Goal: Task Accomplishment & Management: Manage account settings

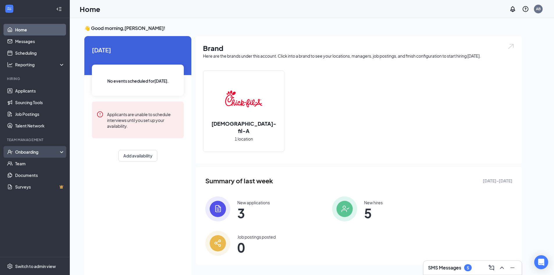
click at [36, 151] on div "Onboarding" at bounding box center [37, 152] width 45 height 6
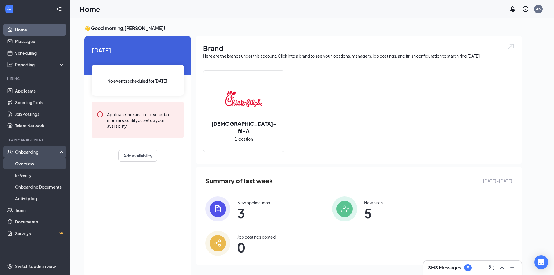
click at [37, 161] on link "Overview" at bounding box center [40, 164] width 50 height 12
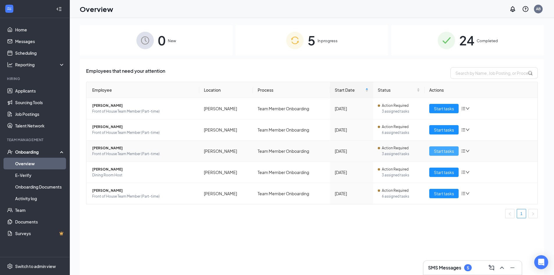
click at [442, 153] on span "Start tasks" at bounding box center [444, 151] width 20 height 6
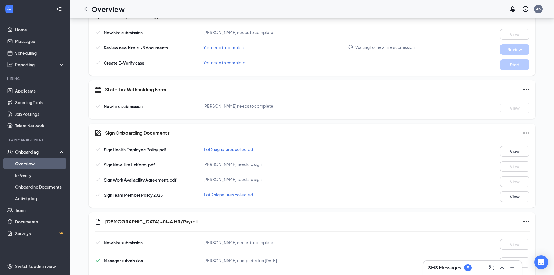
scroll to position [219, 0]
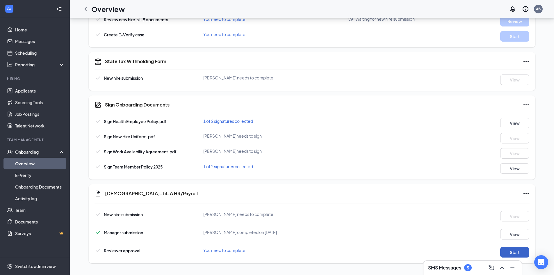
click at [520, 250] on button "Start" at bounding box center [515, 252] width 29 height 10
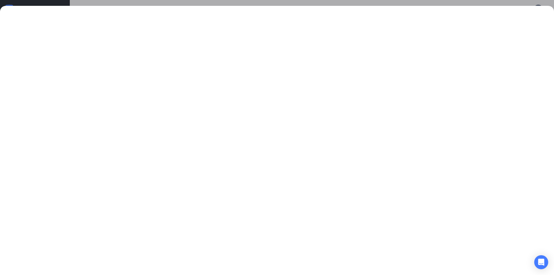
click at [223, 0] on div at bounding box center [277, 137] width 554 height 275
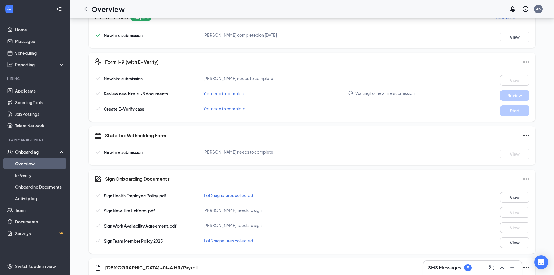
scroll to position [132, 0]
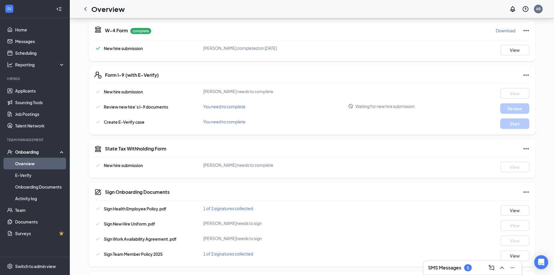
click at [480, 199] on div "Sign Onboarding Documents Sign Health Employee Policy.pdf 1 of 2 signatures col…" at bounding box center [312, 225] width 447 height 84
click at [513, 209] on button "View" at bounding box center [515, 210] width 29 height 10
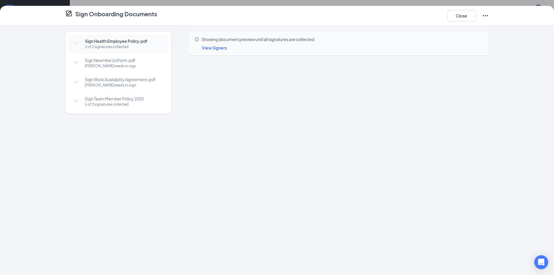
click at [220, 47] on span "View Signers" at bounding box center [214, 47] width 25 height 5
click at [178, 27] on div "Sign Health Employee Policy.pdf 1 of 2 signatures collected Sign New Hire Unifo…" at bounding box center [277, 150] width 554 height 249
click at [477, 20] on div "Close" at bounding box center [468, 16] width 42 height 12
click at [472, 18] on button "Close" at bounding box center [461, 16] width 29 height 12
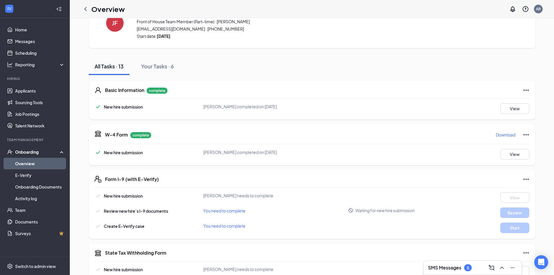
scroll to position [0, 0]
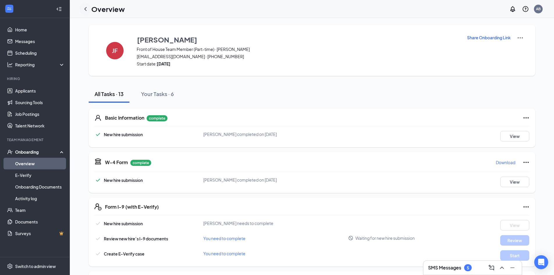
click at [86, 8] on icon "ChevronLeft" at bounding box center [85, 9] width 7 height 7
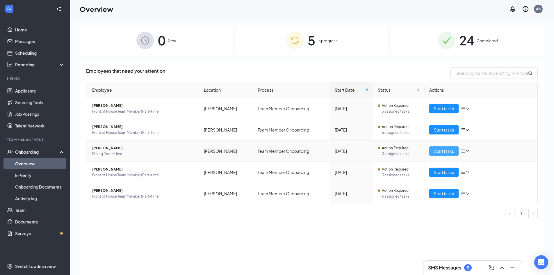
click at [443, 151] on span "Start tasks" at bounding box center [444, 151] width 20 height 6
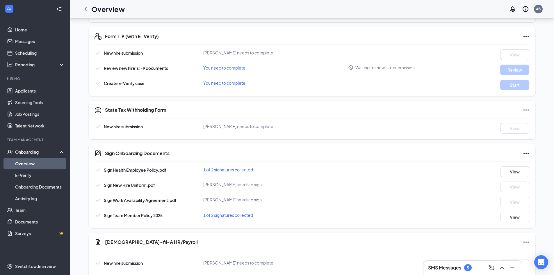
scroll to position [217, 0]
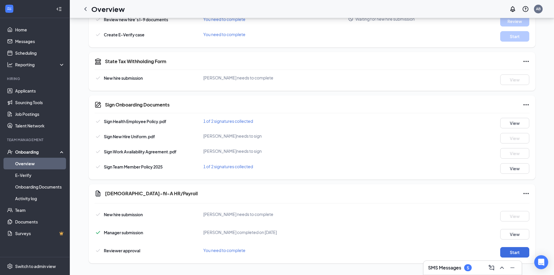
click at [223, 168] on span "1 of 2 signatures collected" at bounding box center [228, 166] width 50 height 5
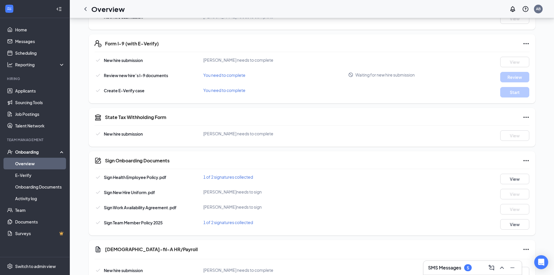
scroll to position [159, 0]
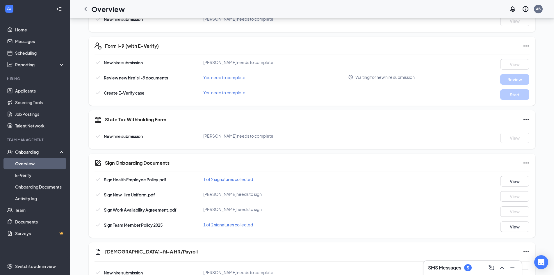
click at [474, 270] on div "SMS Messages 5" at bounding box center [472, 267] width 89 height 9
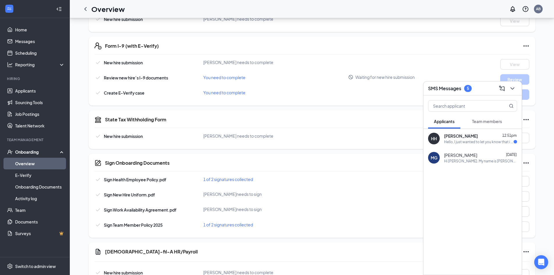
click at [462, 142] on div "Hello, I just wanted to let you know that i signed the offer email. Have a grea…" at bounding box center [479, 141] width 70 height 5
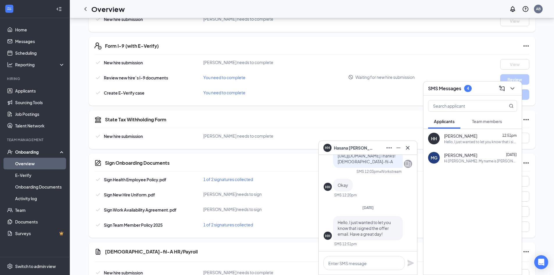
click at [309, 112] on div "State Tax Withholding Form New hire submission [PERSON_NAME] needs to complete …" at bounding box center [312, 129] width 447 height 39
click at [513, 89] on icon "ChevronDown" at bounding box center [512, 88] width 7 height 7
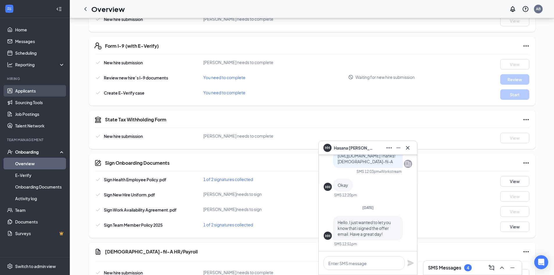
click at [37, 90] on link "Applicants" at bounding box center [40, 91] width 50 height 12
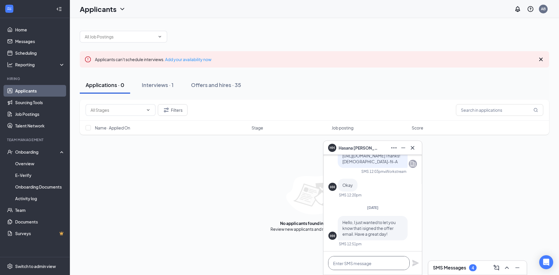
click at [375, 265] on textarea at bounding box center [368, 263] width 81 height 14
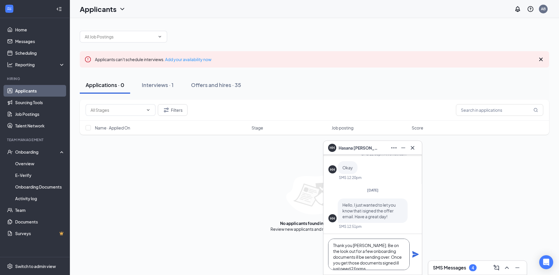
scroll to position [6, 0]
type textarea "Thank you [PERSON_NAME]. Be on the look out for a few onboarding documents ill …"
click at [416, 256] on icon "Plane" at bounding box center [415, 254] width 7 height 7
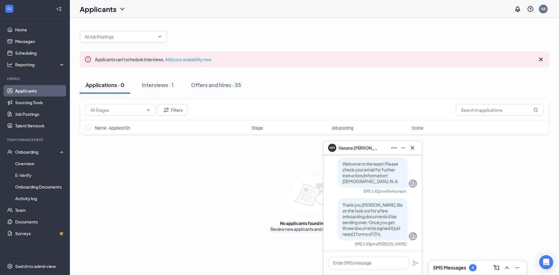
scroll to position [0, 0]
click at [367, 262] on textarea at bounding box center [368, 263] width 81 height 14
click at [366, 263] on textarea at bounding box center [368, 263] width 81 height 14
paste textarea "Here is the link to see the acceptable forms of ID: [URL][DOMAIN_NAME]"
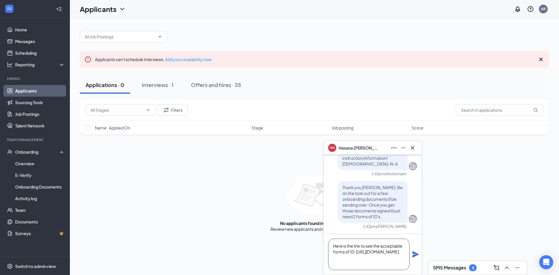
scroll to position [6, 0]
type textarea "Here is the link to see the acceptable forms of ID: [URL][DOMAIN_NAME]"
click at [417, 254] on icon "Plane" at bounding box center [415, 254] width 6 height 6
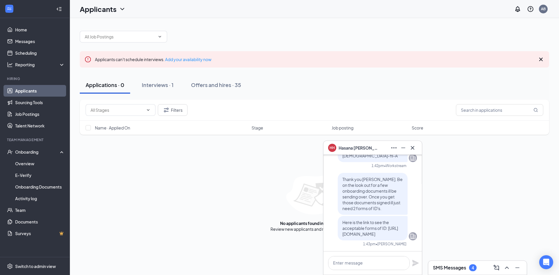
scroll to position [0, 0]
click at [442, 208] on div "No applicants found in applications Review new applicants and manage next steps" at bounding box center [314, 204] width 469 height 56
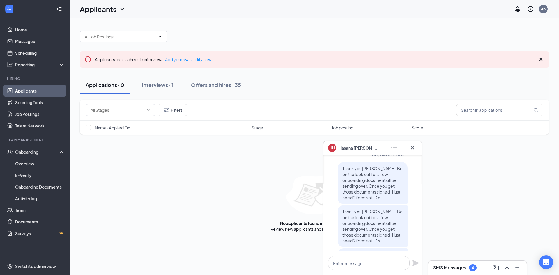
scroll to position [-58, 0]
click at [470, 205] on div "No applicants found in applications Review new applicants and manage next steps" at bounding box center [314, 204] width 469 height 56
click at [410, 148] on icon "Cross" at bounding box center [412, 147] width 7 height 7
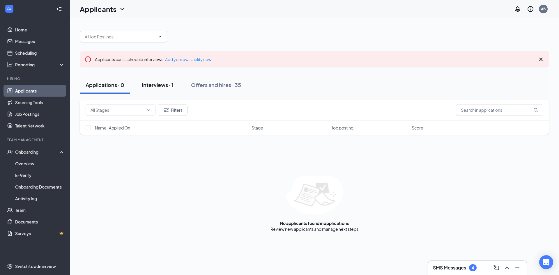
click at [160, 84] on div "Interviews · 1" at bounding box center [158, 84] width 32 height 7
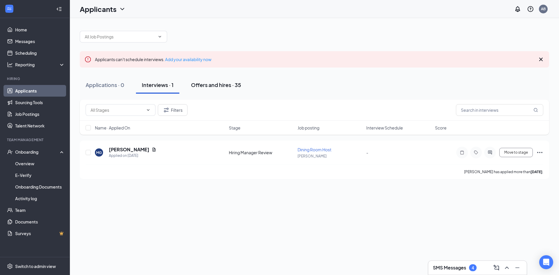
click at [219, 88] on div "Offers and hires · 35" at bounding box center [216, 84] width 50 height 7
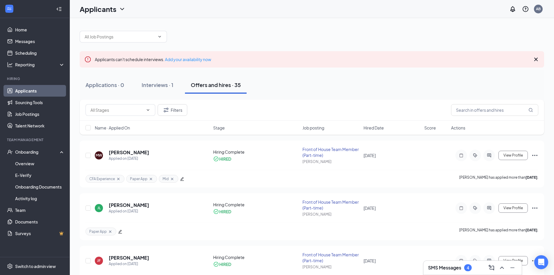
click at [208, 89] on button "Offers and hires · 35" at bounding box center [216, 84] width 62 height 17
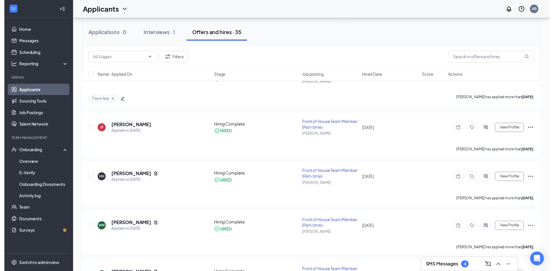
scroll to position [146, 0]
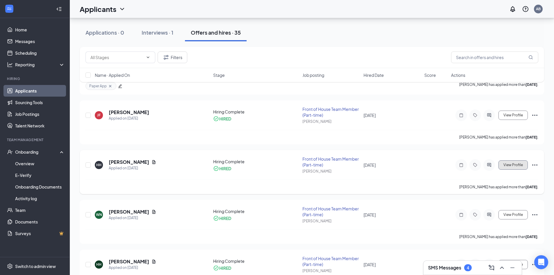
click at [513, 163] on span "View Profile" at bounding box center [514, 165] width 20 height 4
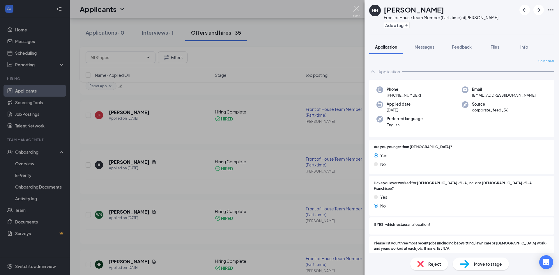
click at [356, 6] on img at bounding box center [356, 11] width 7 height 11
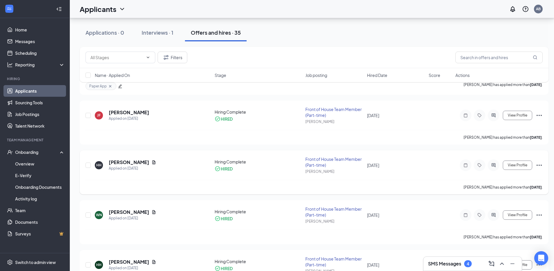
click at [540, 165] on icon "Ellipses" at bounding box center [539, 165] width 7 height 7
click at [518, 224] on p "Move to stage" at bounding box center [513, 227] width 50 height 6
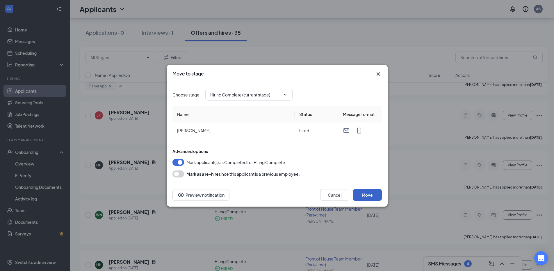
click at [369, 194] on button "Move" at bounding box center [367, 195] width 29 height 12
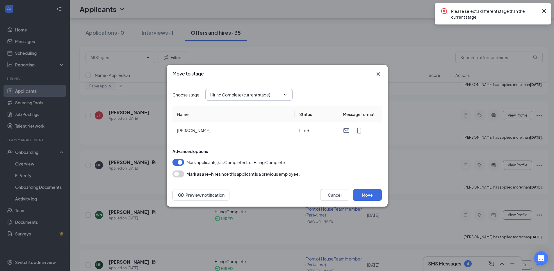
click at [278, 96] on input "Hiring Complete (current stage)" at bounding box center [245, 94] width 70 height 6
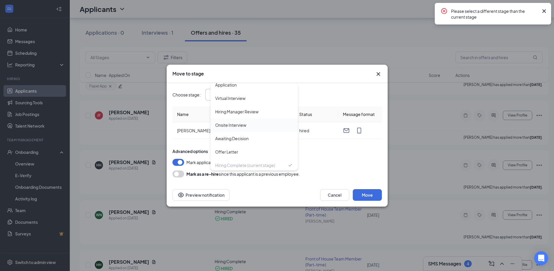
scroll to position [6, 0]
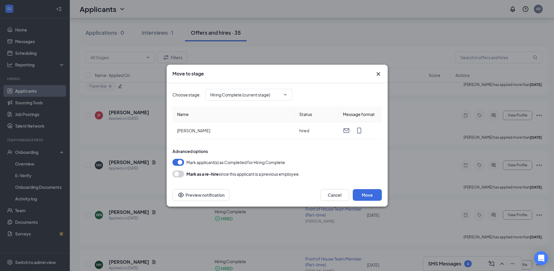
click at [321, 158] on div "Advanced options Mark applicant(s) as Completed for Hiring Complete Mark as a r…" at bounding box center [278, 162] width 210 height 29
click at [344, 196] on button "Cancel" at bounding box center [334, 195] width 29 height 12
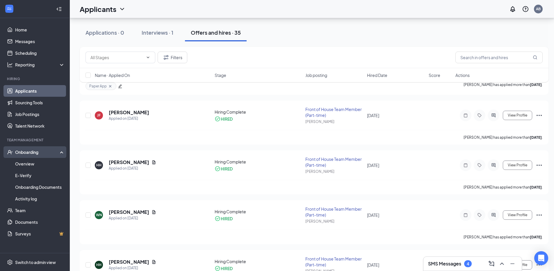
click at [39, 153] on div "Onboarding" at bounding box center [37, 152] width 45 height 6
click at [39, 150] on div "Onboarding" at bounding box center [37, 152] width 45 height 6
click at [37, 162] on link "Overview" at bounding box center [40, 164] width 50 height 12
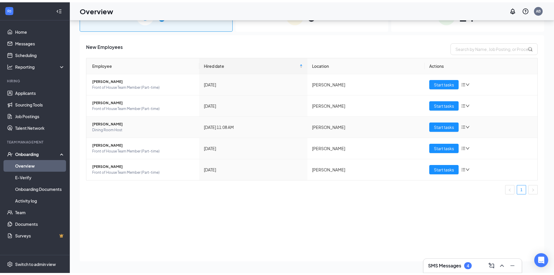
scroll to position [26, 0]
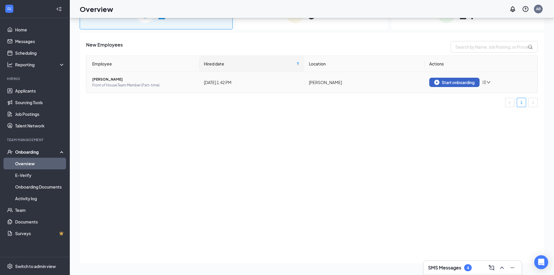
click at [457, 80] on div "Start onboarding" at bounding box center [455, 82] width 40 height 5
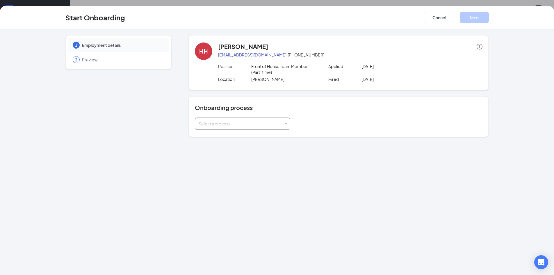
click at [228, 120] on div "Select a process" at bounding box center [243, 124] width 88 height 12
click at [227, 139] on li "Team Member Onboarding" at bounding box center [242, 136] width 95 height 10
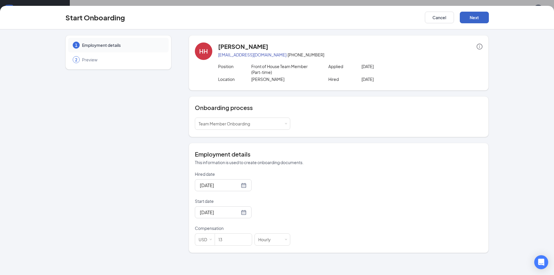
click at [476, 13] on button "Next" at bounding box center [474, 18] width 29 height 12
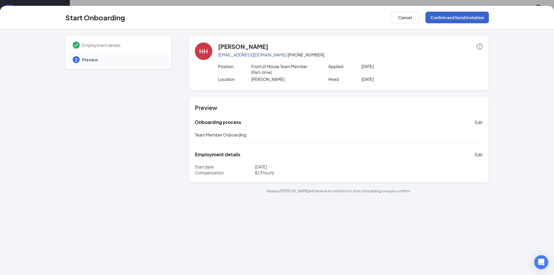
click at [465, 15] on button "Confirm and Send Invitation" at bounding box center [457, 18] width 63 height 12
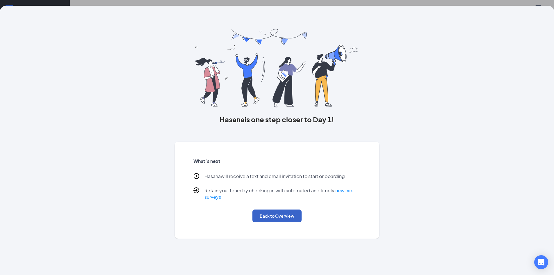
click at [288, 213] on button "Back to Overview" at bounding box center [277, 216] width 49 height 13
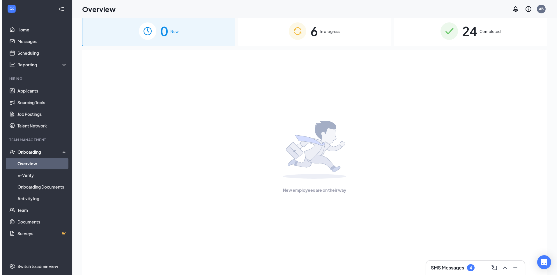
scroll to position [0, 0]
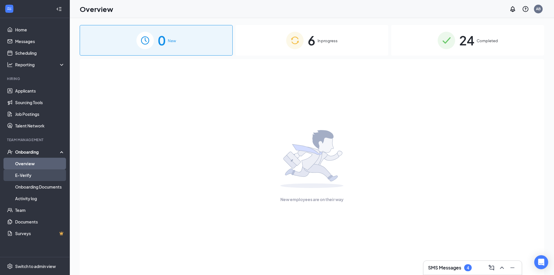
click at [49, 171] on link "E-Verify" at bounding box center [40, 175] width 50 height 12
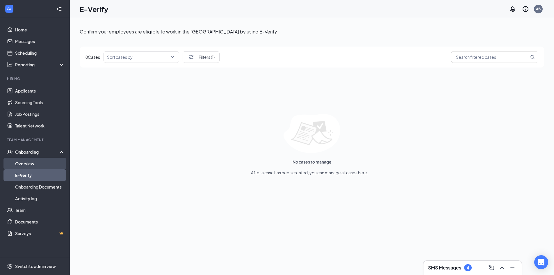
click at [48, 161] on link "Overview" at bounding box center [40, 164] width 50 height 12
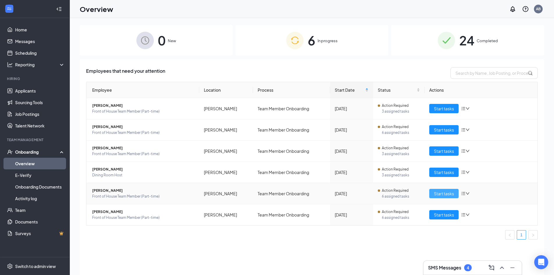
click at [442, 195] on span "Start tasks" at bounding box center [444, 193] width 20 height 6
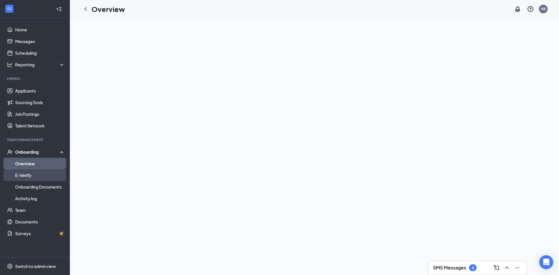
click at [49, 176] on link "E-Verify" at bounding box center [40, 175] width 50 height 12
click at [45, 157] on div "Onboarding" at bounding box center [35, 152] width 70 height 12
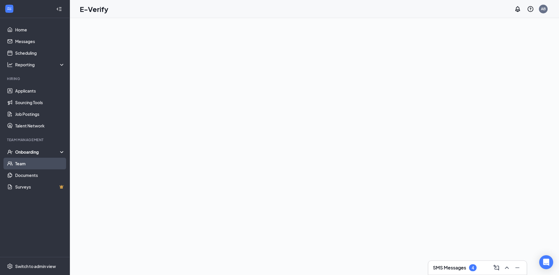
click at [45, 160] on link "Team" at bounding box center [40, 164] width 50 height 12
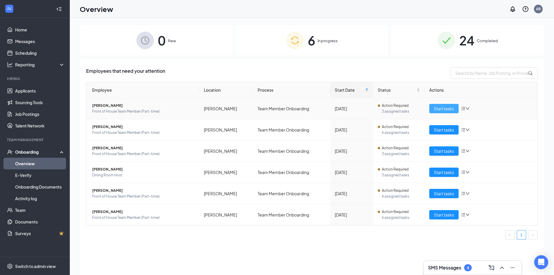
click at [441, 106] on span "Start tasks" at bounding box center [444, 108] width 20 height 6
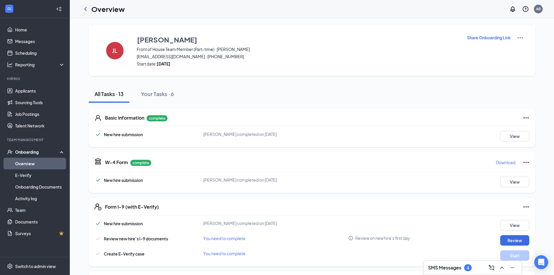
click at [88, 10] on icon "ChevronLeft" at bounding box center [85, 9] width 7 height 7
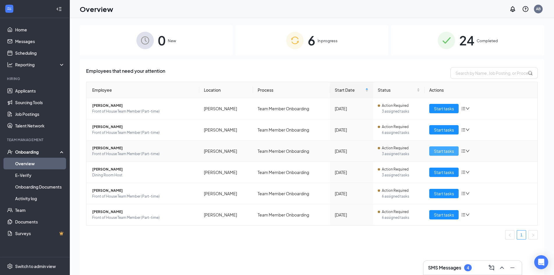
click at [440, 153] on span "Start tasks" at bounding box center [444, 151] width 20 height 6
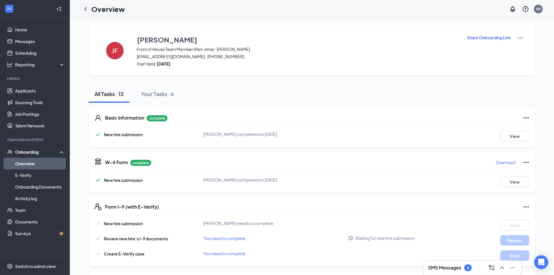
click at [84, 8] on icon "ChevronLeft" at bounding box center [85, 9] width 7 height 7
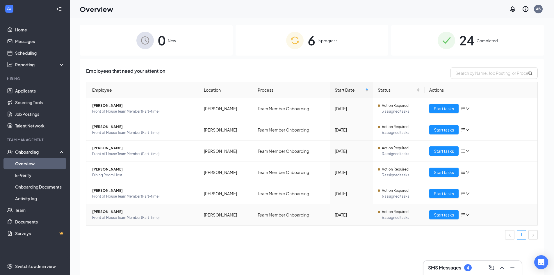
drag, startPoint x: 434, startPoint y: 220, endPoint x: 437, endPoint y: 217, distance: 4.3
click at [434, 219] on td "Start tasks" at bounding box center [481, 214] width 113 height 21
click at [438, 215] on span "Start tasks" at bounding box center [444, 215] width 20 height 6
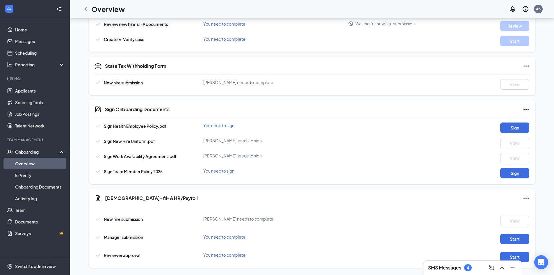
scroll to position [217, 0]
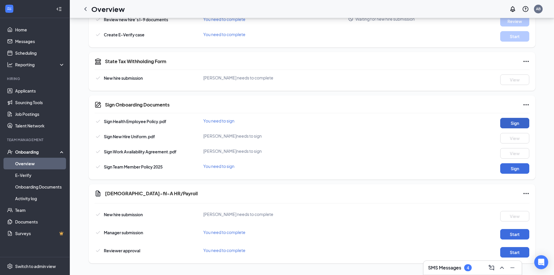
click at [506, 123] on button "Sign" at bounding box center [515, 123] width 29 height 10
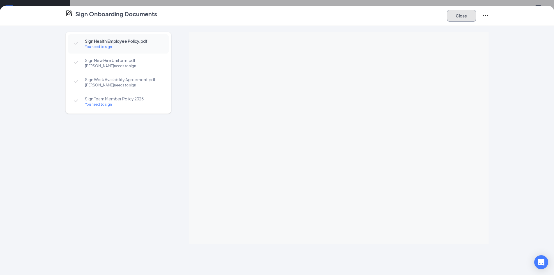
click at [461, 18] on button "Close" at bounding box center [461, 16] width 29 height 12
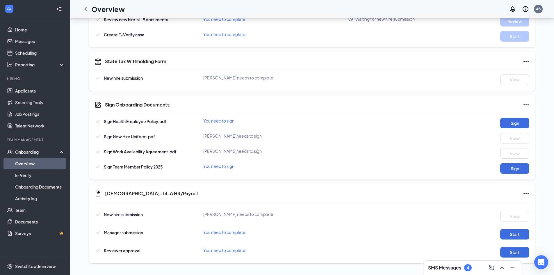
click at [519, 117] on div "Sign Onboarding Documents Sign Health Employee Policy.pdf You need to sign Sign…" at bounding box center [312, 137] width 447 height 84
click at [520, 121] on button "Sign" at bounding box center [515, 123] width 29 height 10
drag, startPoint x: 514, startPoint y: 228, endPoint x: 520, endPoint y: 232, distance: 6.9
click at [514, 228] on div "Manager submission You need to complete Start" at bounding box center [312, 232] width 435 height 13
click at [520, 232] on button "Start" at bounding box center [515, 234] width 29 height 10
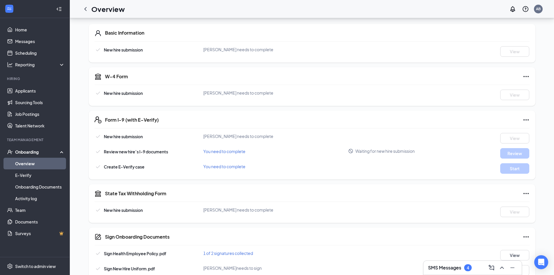
scroll to position [13, 0]
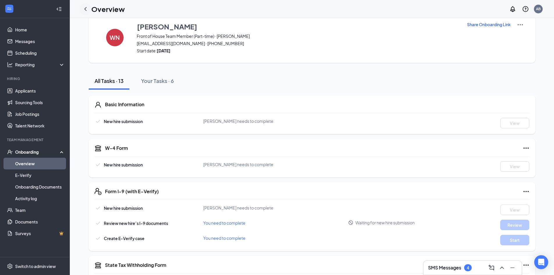
click at [85, 9] on icon "ChevronLeft" at bounding box center [85, 9] width 2 height 4
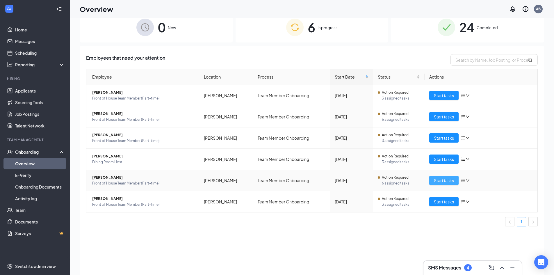
click at [438, 182] on span "Start tasks" at bounding box center [444, 180] width 20 height 6
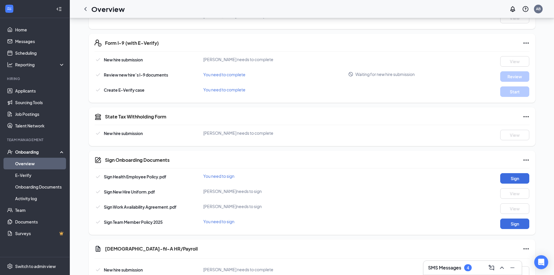
scroll to position [175, 0]
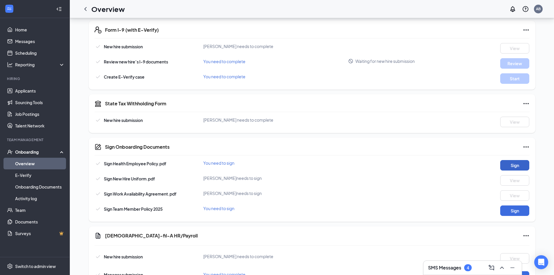
click at [525, 166] on button "Sign" at bounding box center [515, 165] width 29 height 10
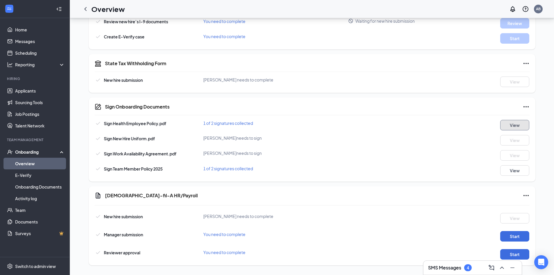
scroll to position [217, 0]
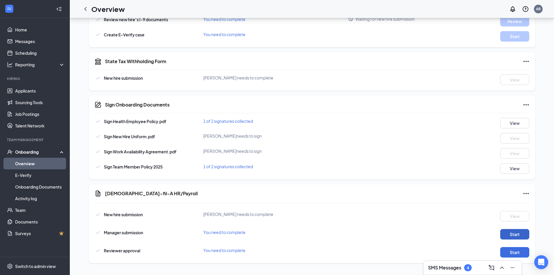
click at [526, 236] on button "Start" at bounding box center [515, 234] width 29 height 10
click at [507, 256] on button "Start" at bounding box center [515, 252] width 29 height 10
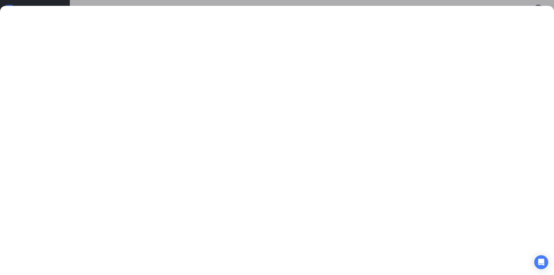
click at [417, 3] on div at bounding box center [277, 137] width 554 height 275
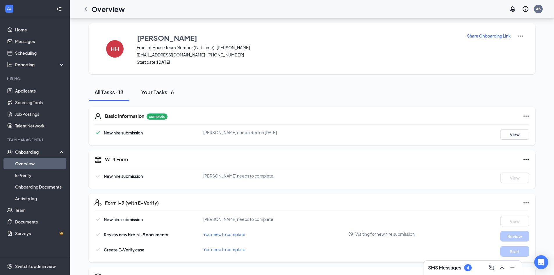
scroll to position [0, 0]
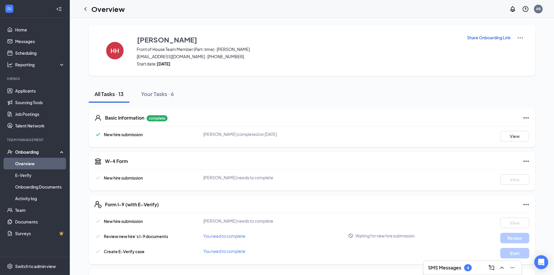
click at [86, 12] on icon "ChevronLeft" at bounding box center [85, 9] width 7 height 7
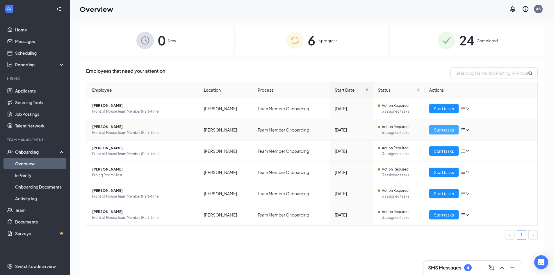
click at [442, 130] on span "Start tasks" at bounding box center [444, 130] width 20 height 6
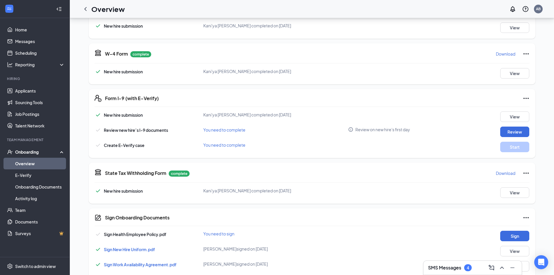
scroll to position [175, 0]
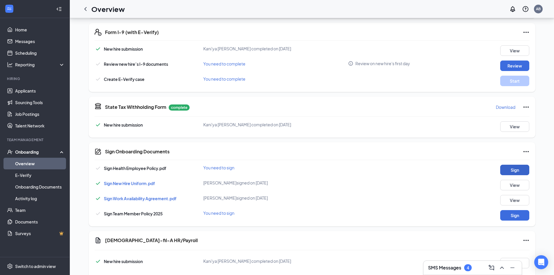
click at [517, 169] on button "Sign" at bounding box center [515, 170] width 29 height 10
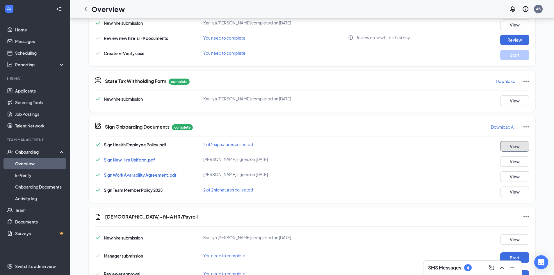
scroll to position [224, 0]
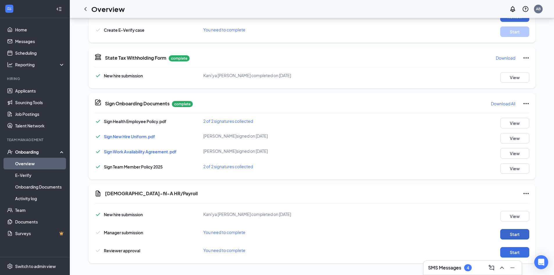
click at [515, 234] on button "Start" at bounding box center [515, 234] width 29 height 10
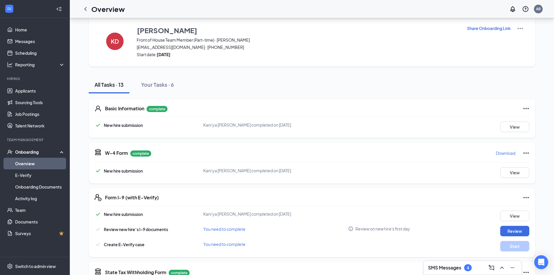
scroll to position [0, 0]
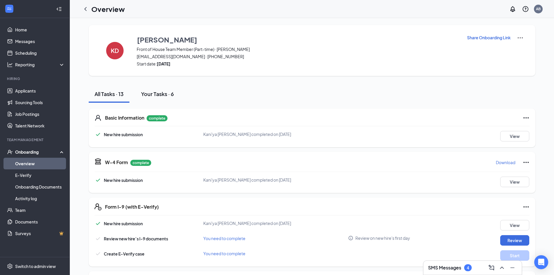
click at [149, 93] on div "Your Tasks · 6" at bounding box center [157, 93] width 33 height 7
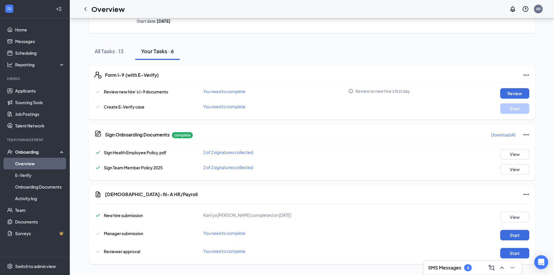
scroll to position [44, 0]
click at [515, 230] on button "Start" at bounding box center [515, 234] width 29 height 10
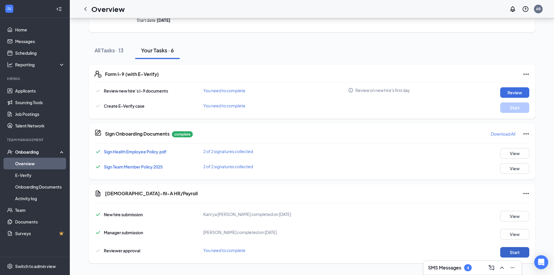
click at [520, 256] on button "Start" at bounding box center [515, 252] width 29 height 10
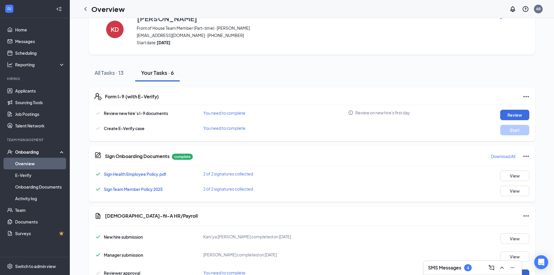
scroll to position [0, 0]
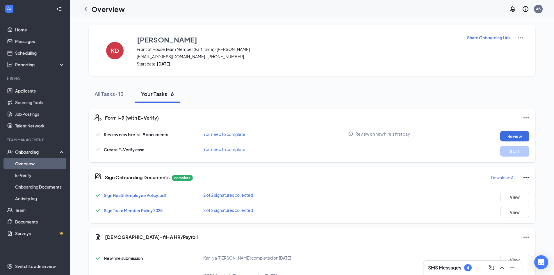
click at [86, 8] on icon "ChevronLeft" at bounding box center [85, 9] width 7 height 7
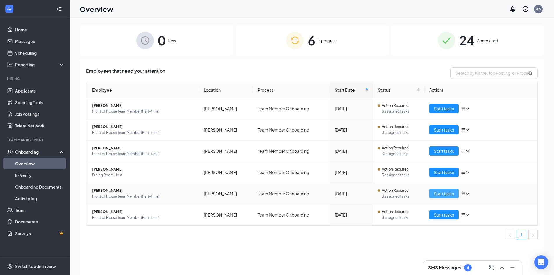
click at [434, 196] on button "Start tasks" at bounding box center [444, 193] width 29 height 9
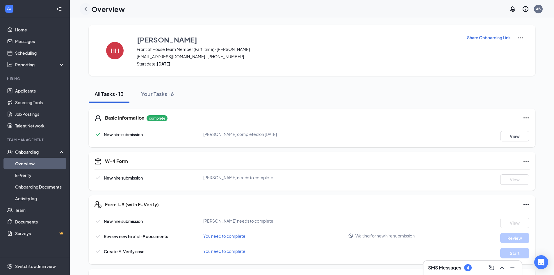
click at [88, 6] on icon "ChevronLeft" at bounding box center [85, 9] width 7 height 7
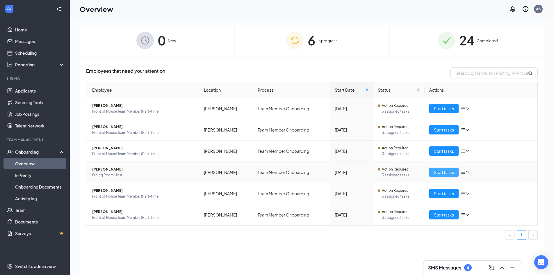
click at [439, 173] on span "Start tasks" at bounding box center [444, 172] width 20 height 6
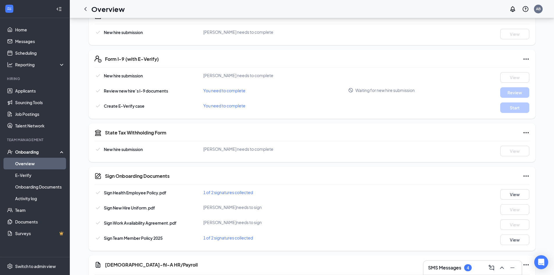
scroll to position [217, 0]
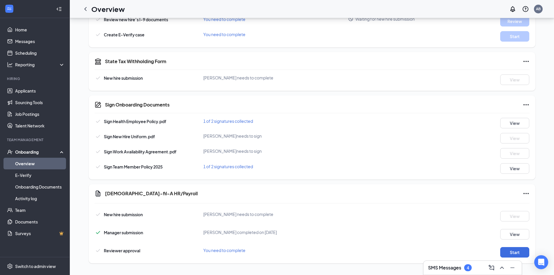
click at [467, 268] on div "4" at bounding box center [468, 267] width 2 height 5
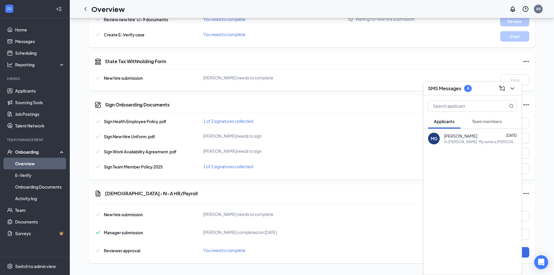
click at [484, 121] on span "Team members" at bounding box center [487, 121] width 30 height 5
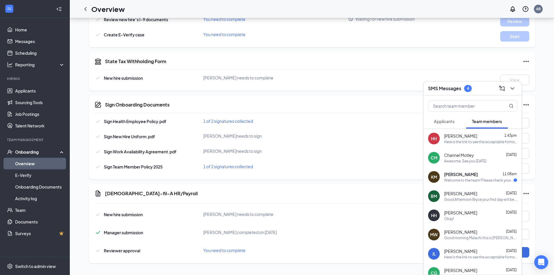
click at [476, 178] on div "Welcome to the team! Please check your email for further instruction/informatio…" at bounding box center [479, 180] width 70 height 5
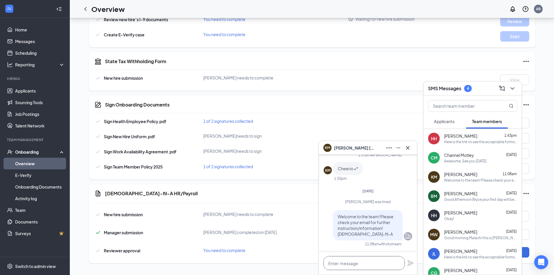
click at [364, 258] on textarea at bounding box center [364, 263] width 81 height 14
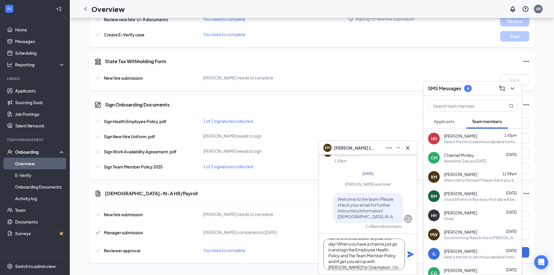
scroll to position [12, 0]
type textarea "We're one step closer to your first day! When you have a chance just go in and …"
click at [413, 256] on icon "Plane" at bounding box center [410, 254] width 7 height 7
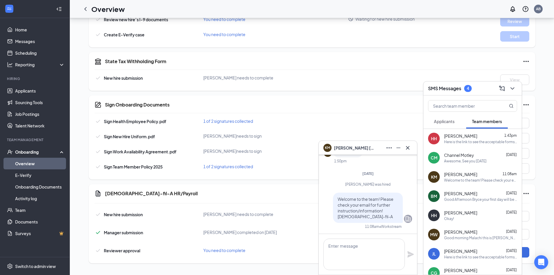
scroll to position [0, 0]
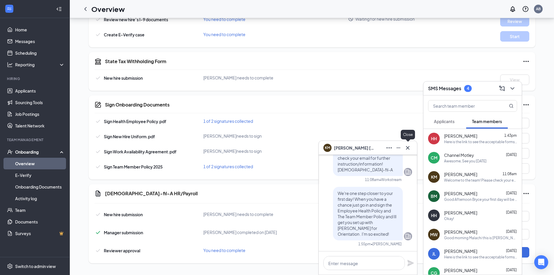
click at [407, 147] on icon "Cross" at bounding box center [408, 147] width 7 height 7
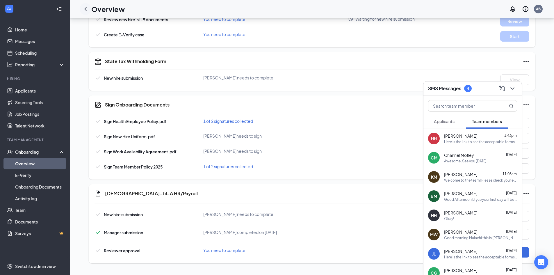
click at [86, 7] on icon "ChevronLeft" at bounding box center [85, 9] width 2 height 4
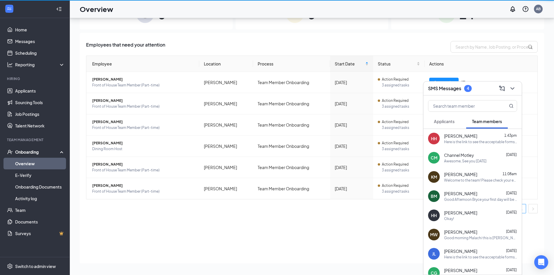
scroll to position [26, 0]
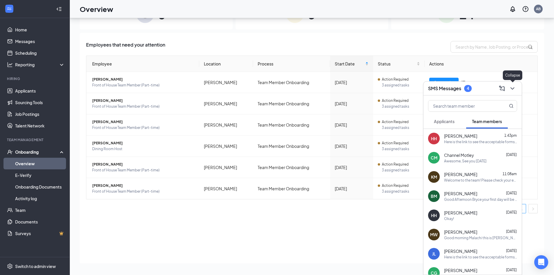
click at [515, 89] on icon "ChevronDown" at bounding box center [512, 88] width 7 height 7
